Goal: Task Accomplishment & Management: Manage account settings

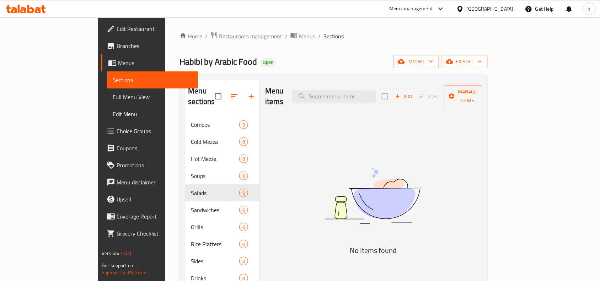
click at [488, 10] on div "[GEOGRAPHIC_DATA]" at bounding box center [490, 9] width 47 height 8
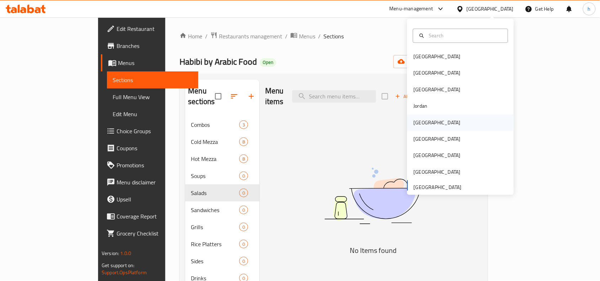
click at [411, 127] on div "[GEOGRAPHIC_DATA]" at bounding box center [437, 122] width 58 height 16
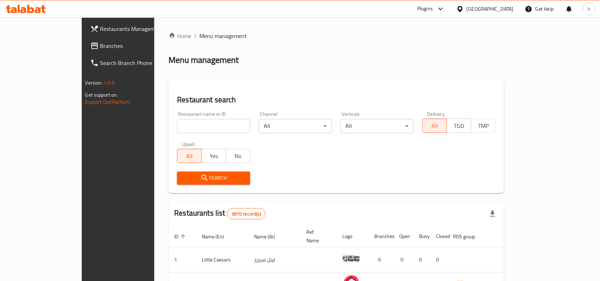
click at [100, 47] on span "Branches" at bounding box center [138, 46] width 76 height 9
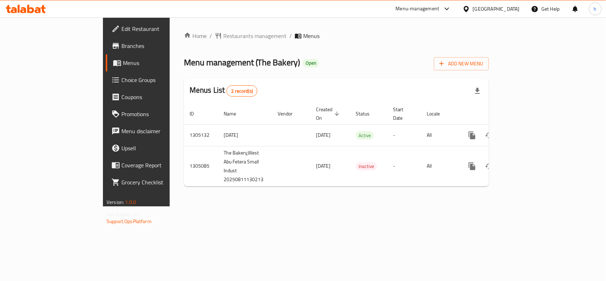
click at [514, 9] on div "[GEOGRAPHIC_DATA]" at bounding box center [496, 9] width 47 height 8
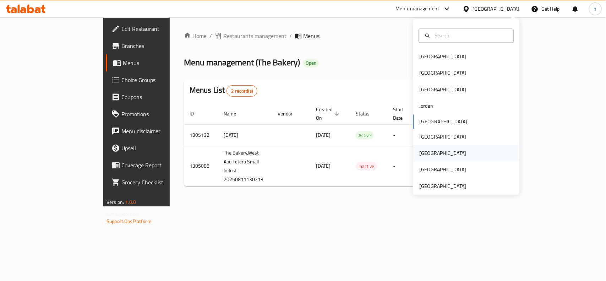
click at [420, 153] on div "[GEOGRAPHIC_DATA]" at bounding box center [443, 154] width 47 height 8
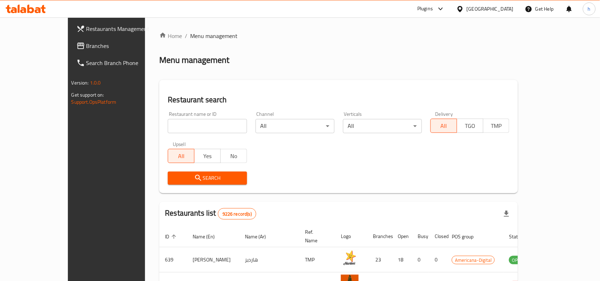
click at [86, 48] on span "Branches" at bounding box center [124, 46] width 76 height 9
